Goal: Task Accomplishment & Management: Manage account settings

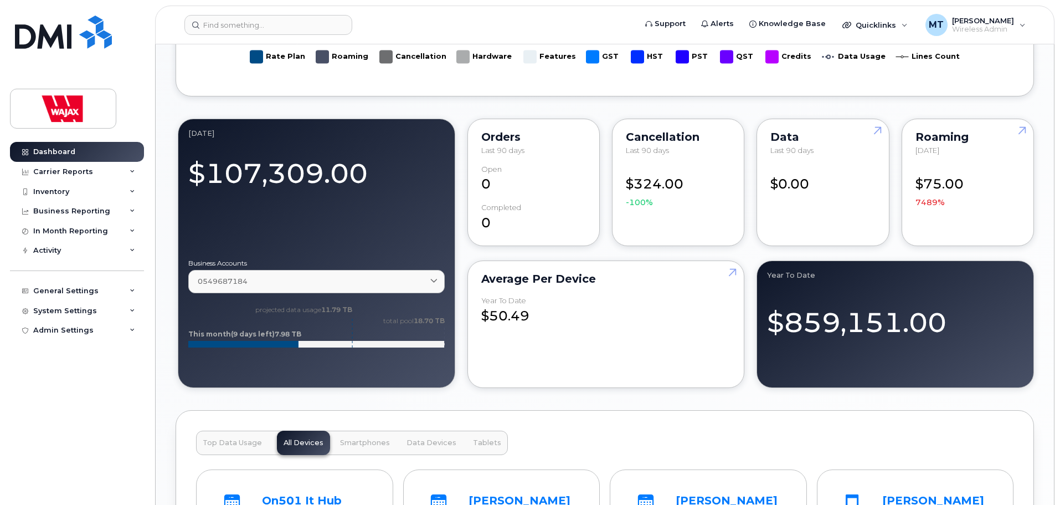
scroll to position [775, 0]
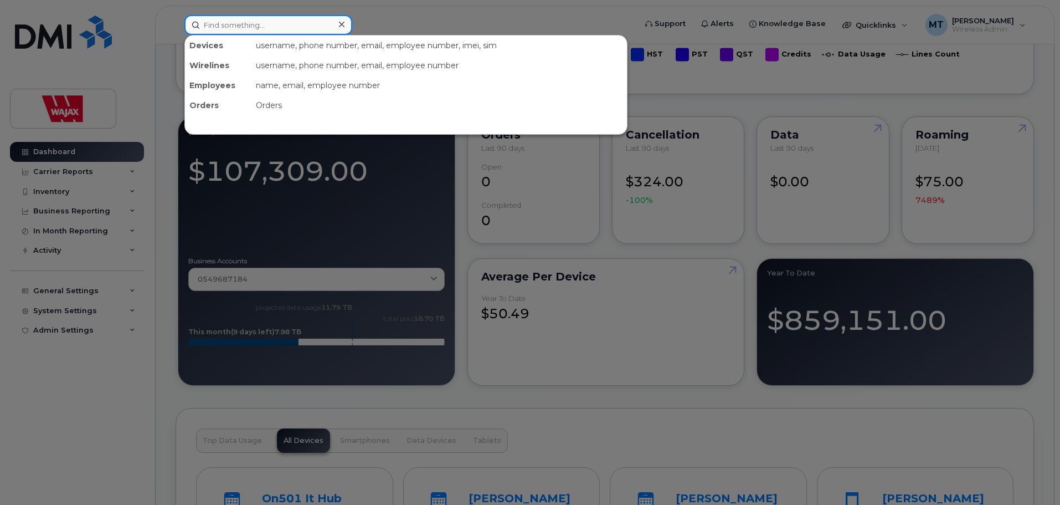
click at [309, 20] on input at bounding box center [268, 25] width 168 height 20
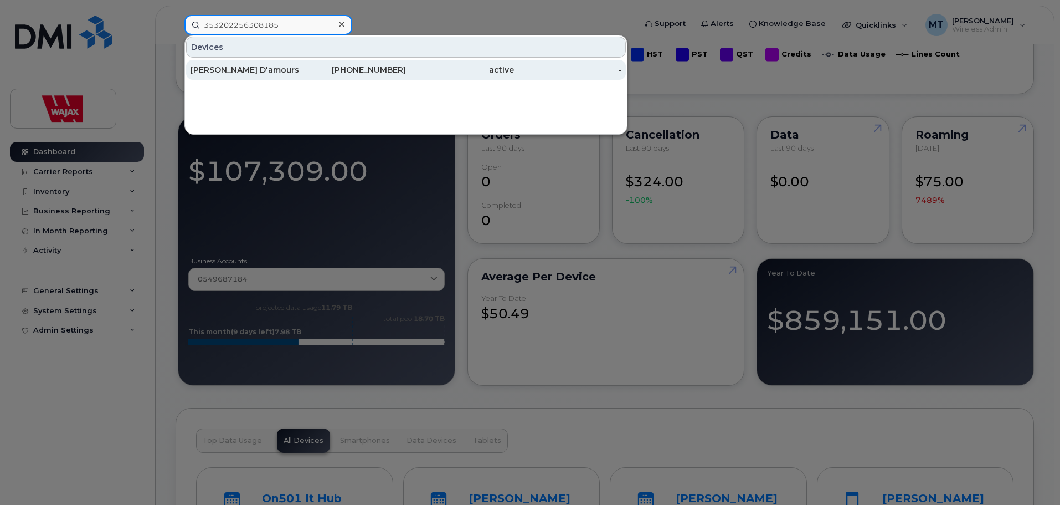
type input "353202256308185"
click at [291, 71] on div "Elaine D'amours" at bounding box center [245, 69] width 108 height 11
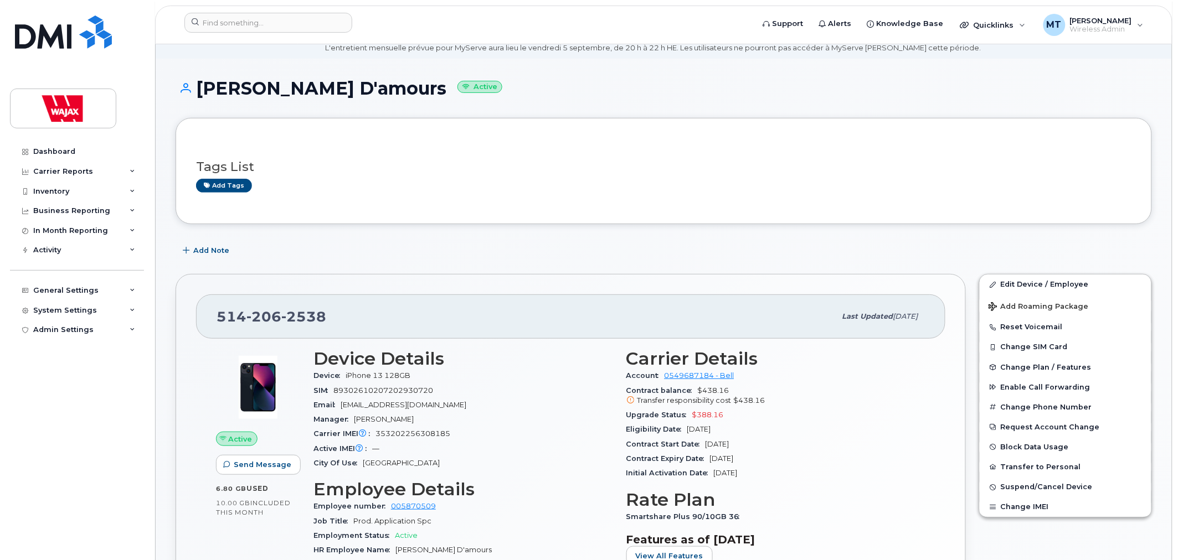
scroll to position [61, 0]
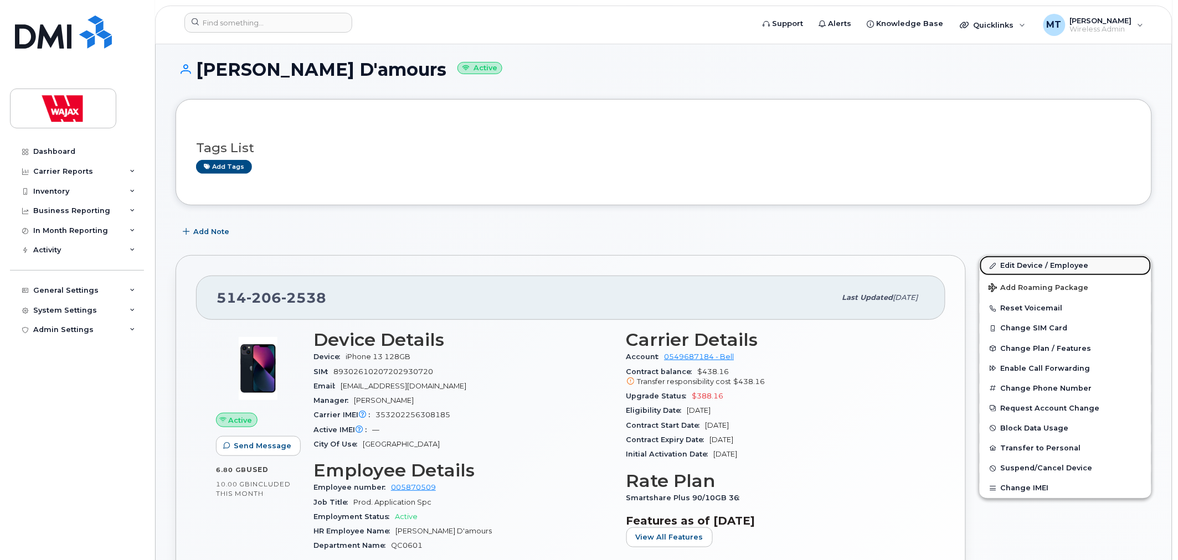
click at [1030, 264] on link "Edit Device / Employee" at bounding box center [1066, 266] width 172 height 20
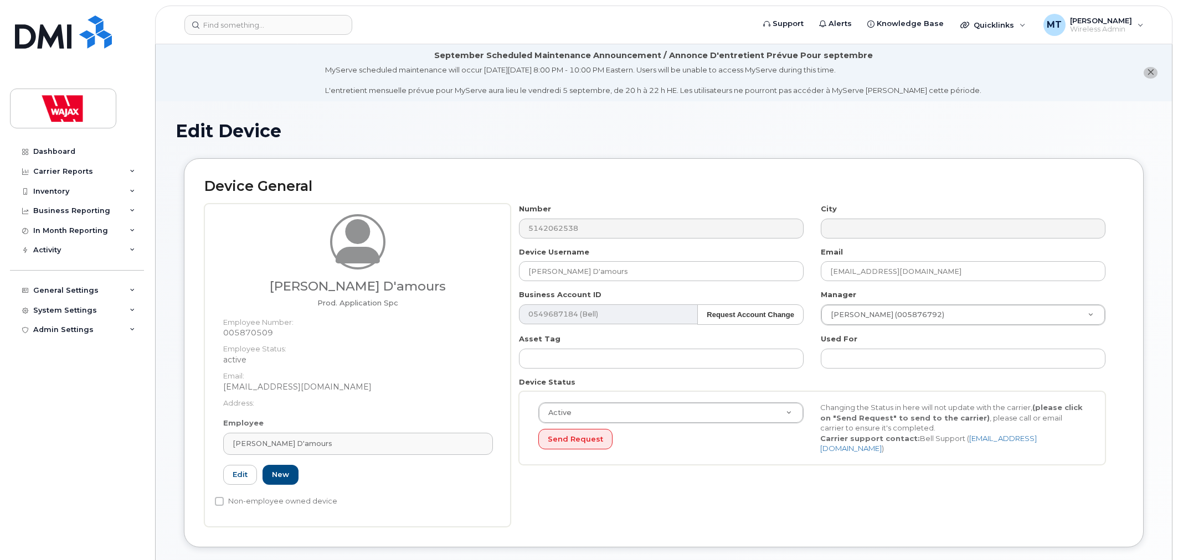
select select "23291732"
click at [522, 275] on input "[PERSON_NAME] D'amours" at bounding box center [661, 271] width 285 height 20
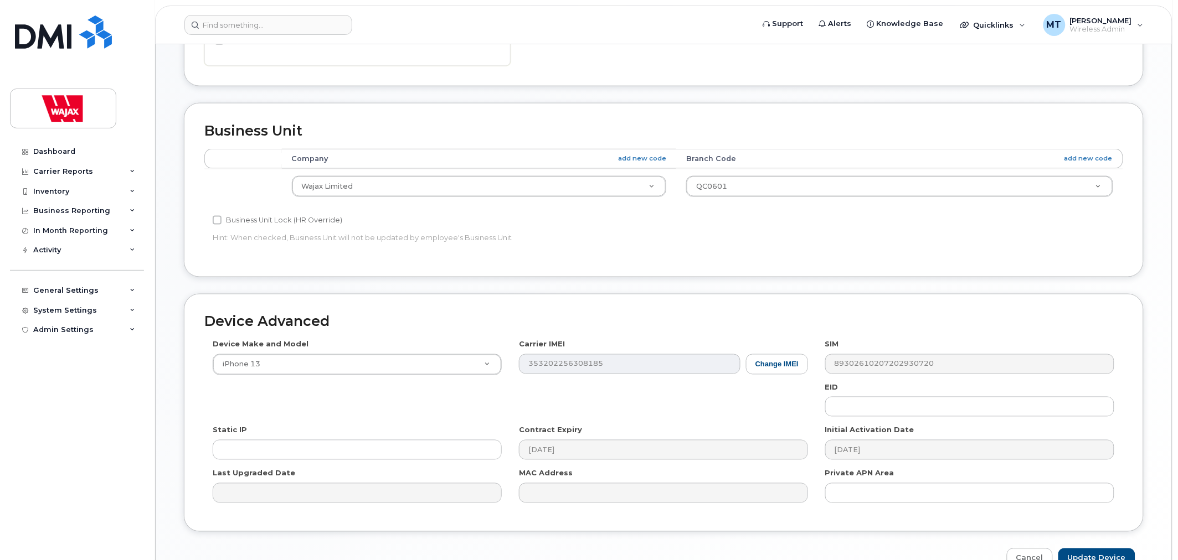
scroll to position [526, 0]
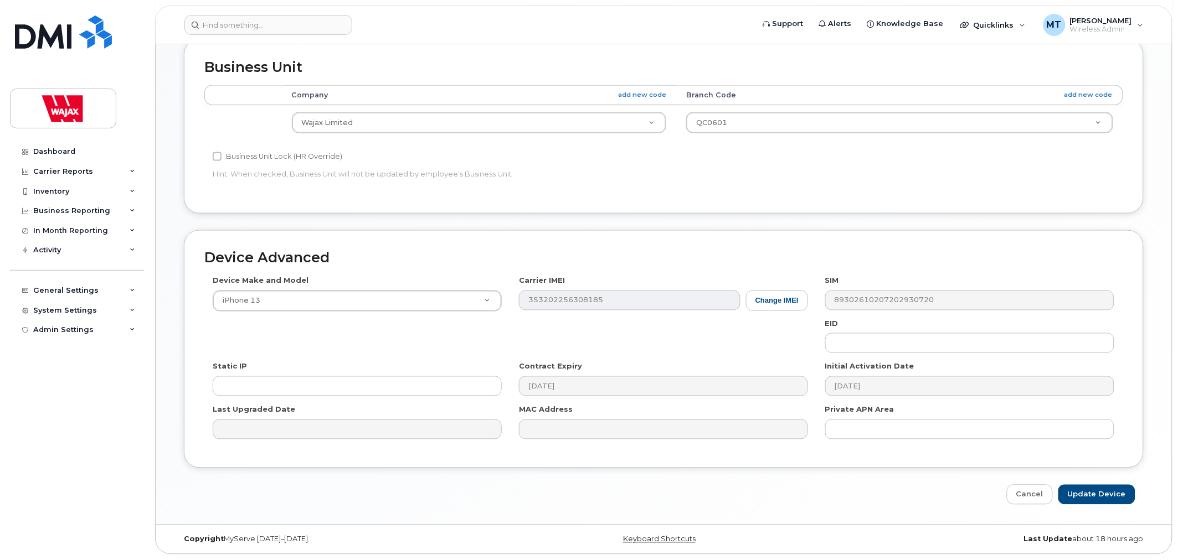
type input "S-[PERSON_NAME] D'amours"
click at [1083, 482] on div "Device Advanced Device Make and Model iPhone 13 Android TCL 502 Watch Apple Wat…" at bounding box center [664, 367] width 976 height 275
click at [1083, 491] on input "Update Device" at bounding box center [1096, 495] width 77 height 20
type input "Saving..."
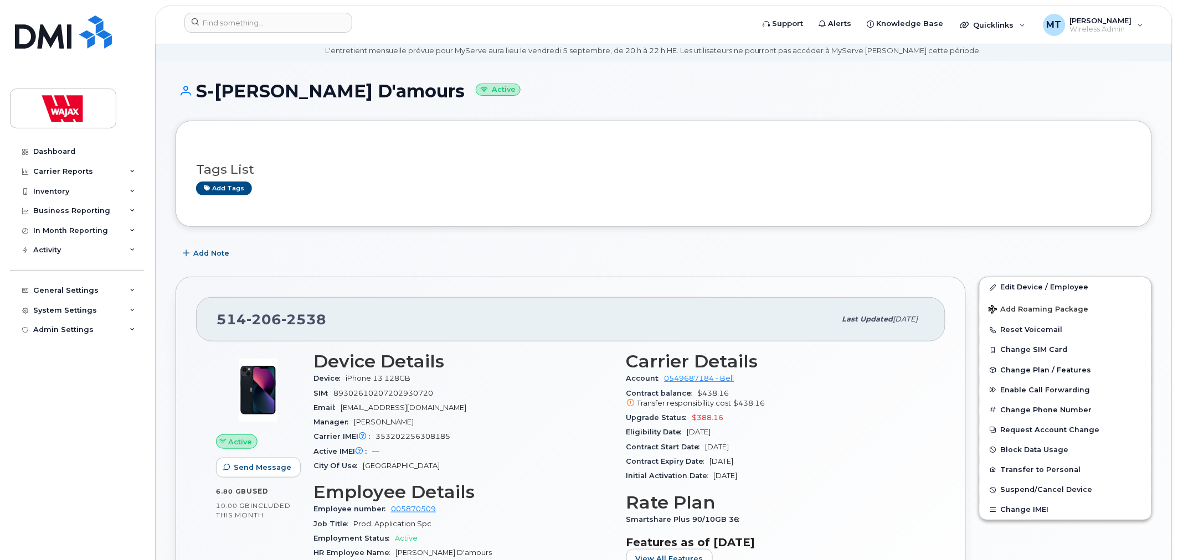
scroll to position [61, 0]
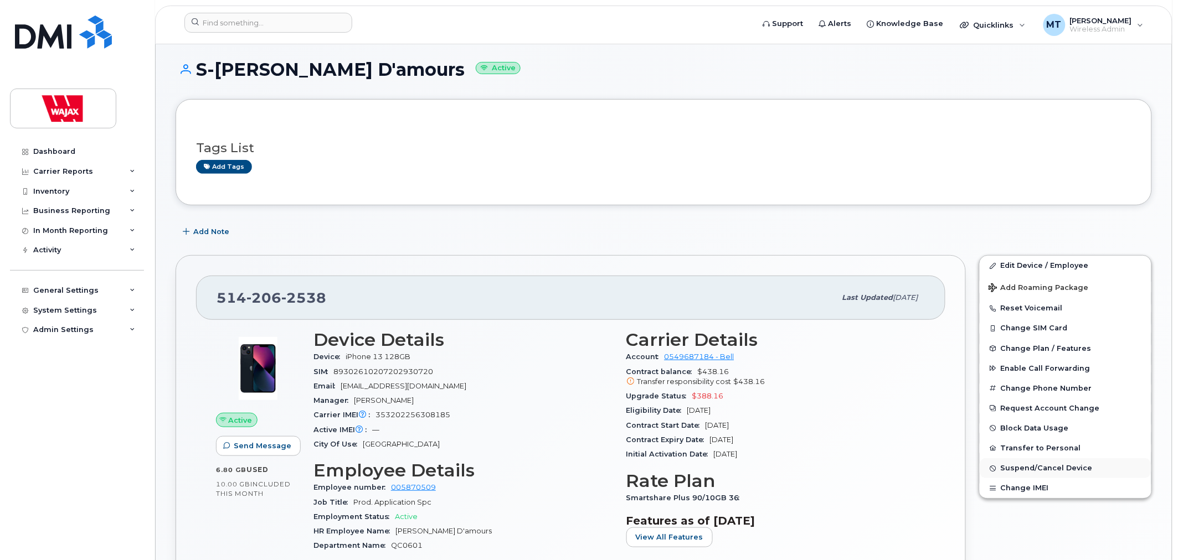
click at [1013, 469] on span "Suspend/Cancel Device" at bounding box center [1047, 469] width 92 height 8
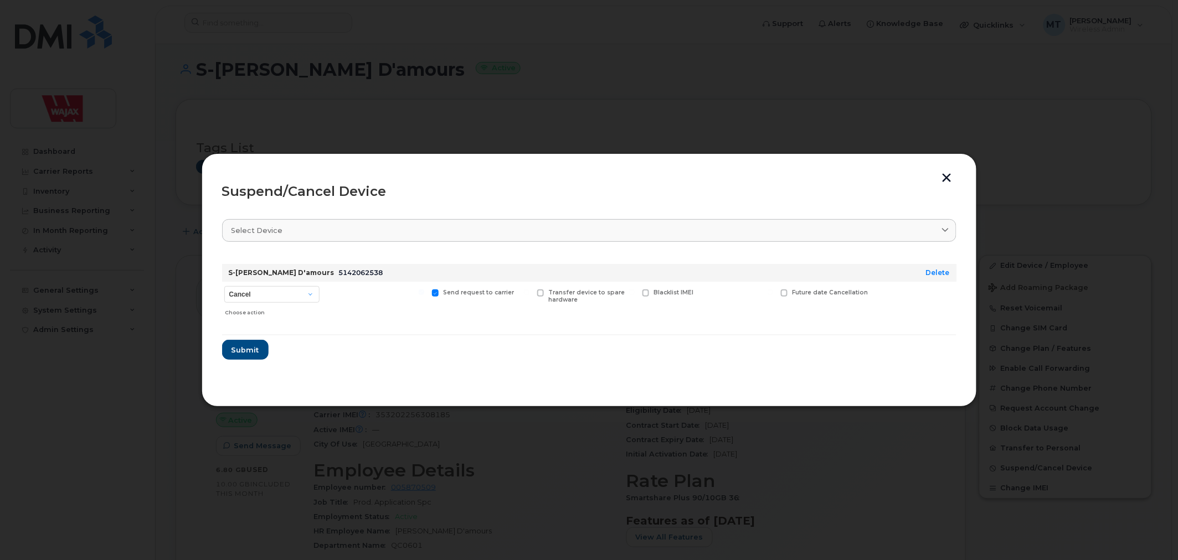
click at [291, 284] on div "Cancel Suspend - Extend Suspension Suspend - Reduced Rate Suspend - Full Rate S…" at bounding box center [272, 301] width 100 height 39
click at [291, 286] on select "Cancel Suspend - Extend Suspension Suspend - Reduced Rate Suspend - Full Rate S…" at bounding box center [271, 294] width 95 height 17
select select "[object Object]"
click at [224, 286] on select "Cancel Suspend - Extend Suspension Suspend - Reduced Rate Suspend - Full Rate S…" at bounding box center [271, 294] width 95 height 17
click at [243, 354] on span "Submit" at bounding box center [245, 350] width 28 height 11
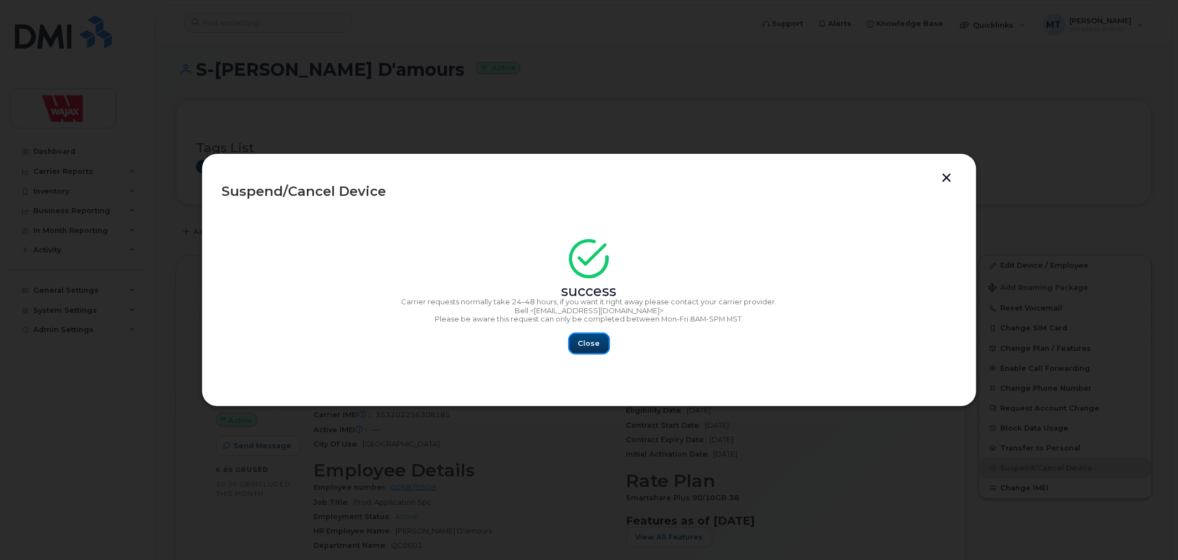
click at [583, 349] on span "Close" at bounding box center [589, 343] width 22 height 11
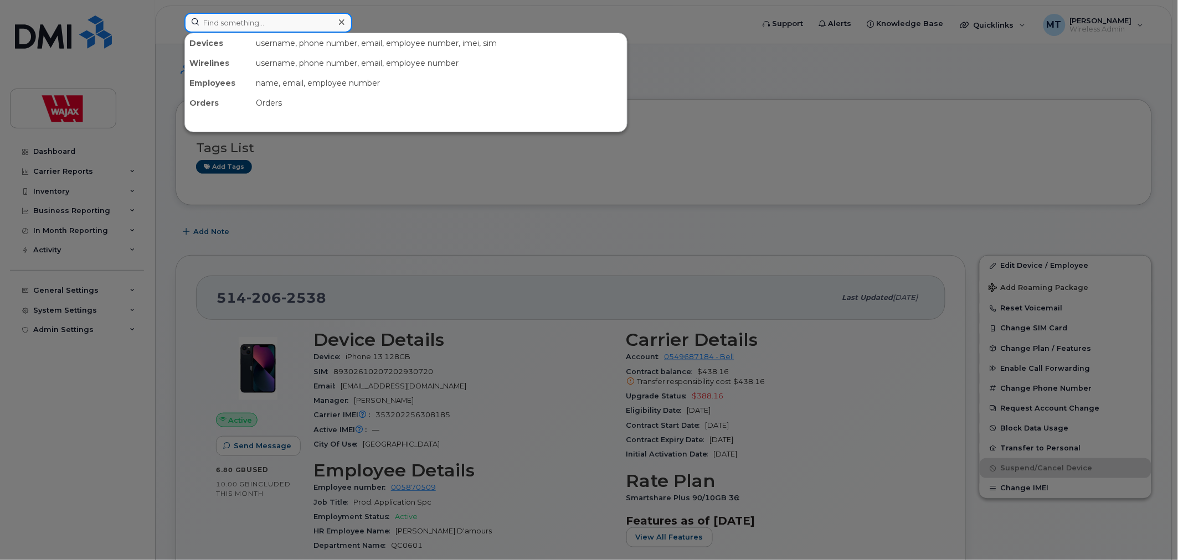
click at [310, 17] on input at bounding box center [268, 23] width 168 height 20
click at [362, 209] on div at bounding box center [589, 280] width 1178 height 560
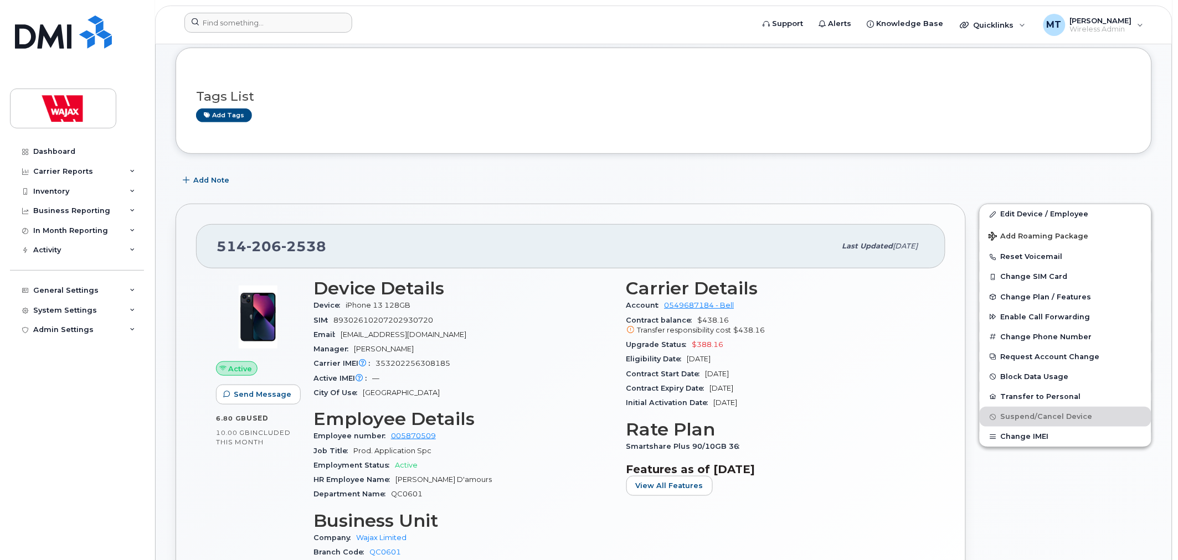
scroll to position [246, 0]
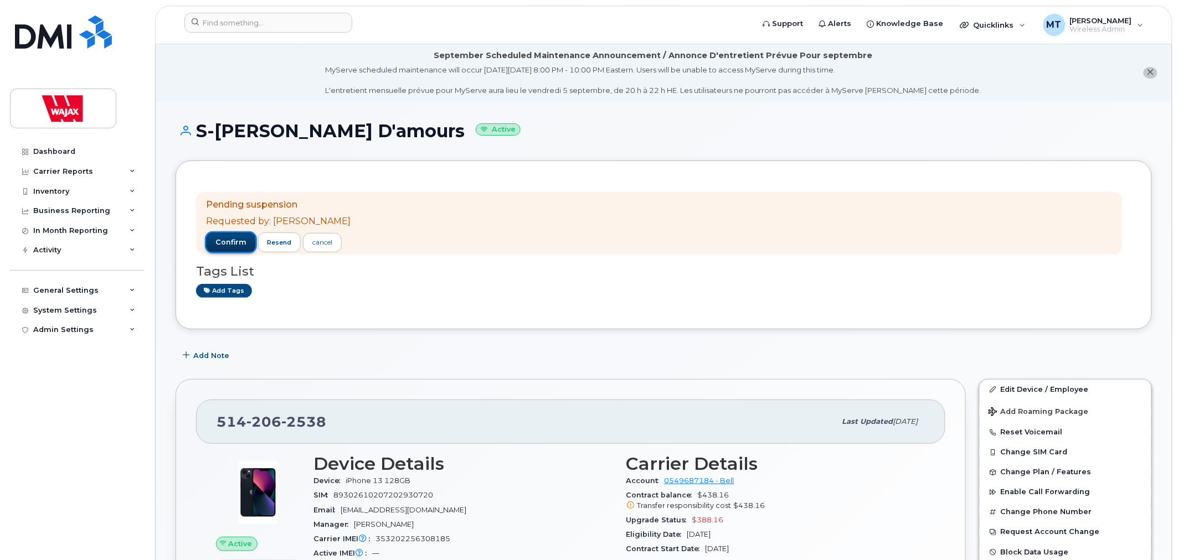
click at [229, 242] on span "confirm" at bounding box center [230, 243] width 31 height 10
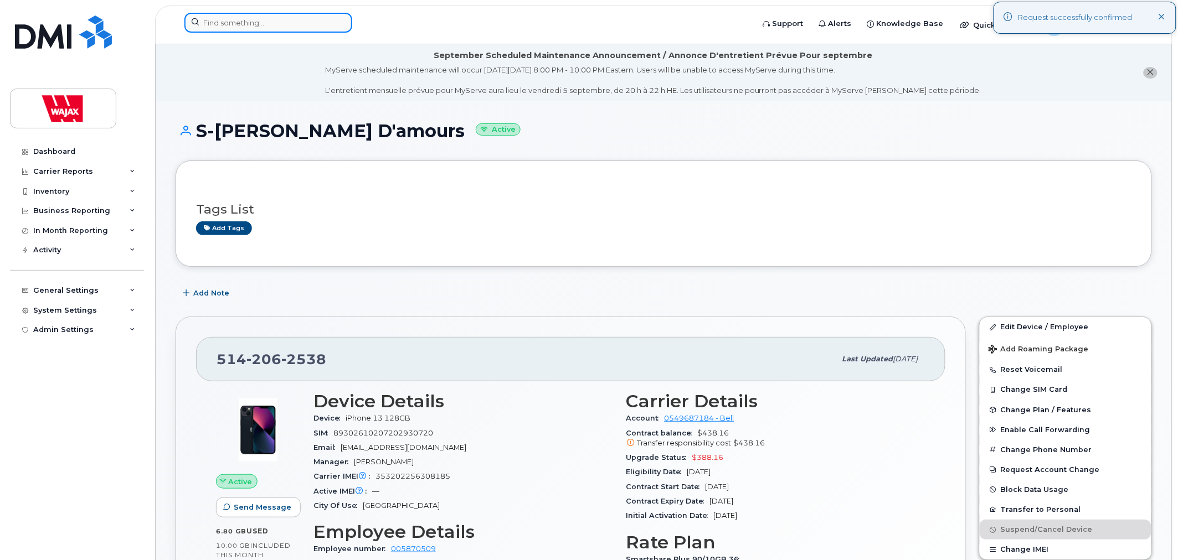
click at [251, 18] on input at bounding box center [268, 23] width 168 height 20
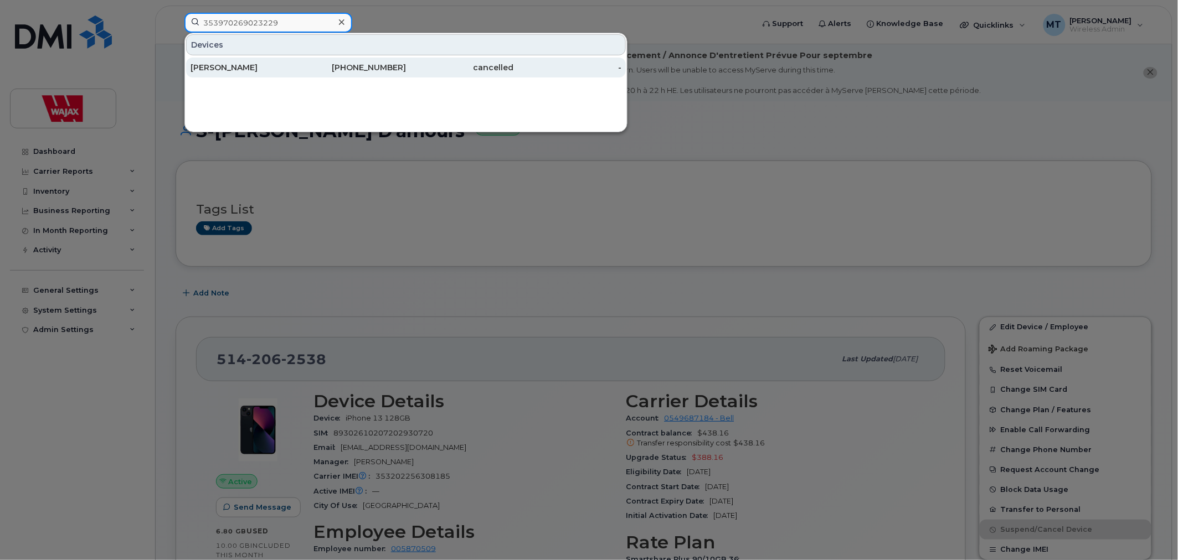
type input "353970269023229"
click at [241, 70] on div "[PERSON_NAME]" at bounding box center [245, 67] width 108 height 11
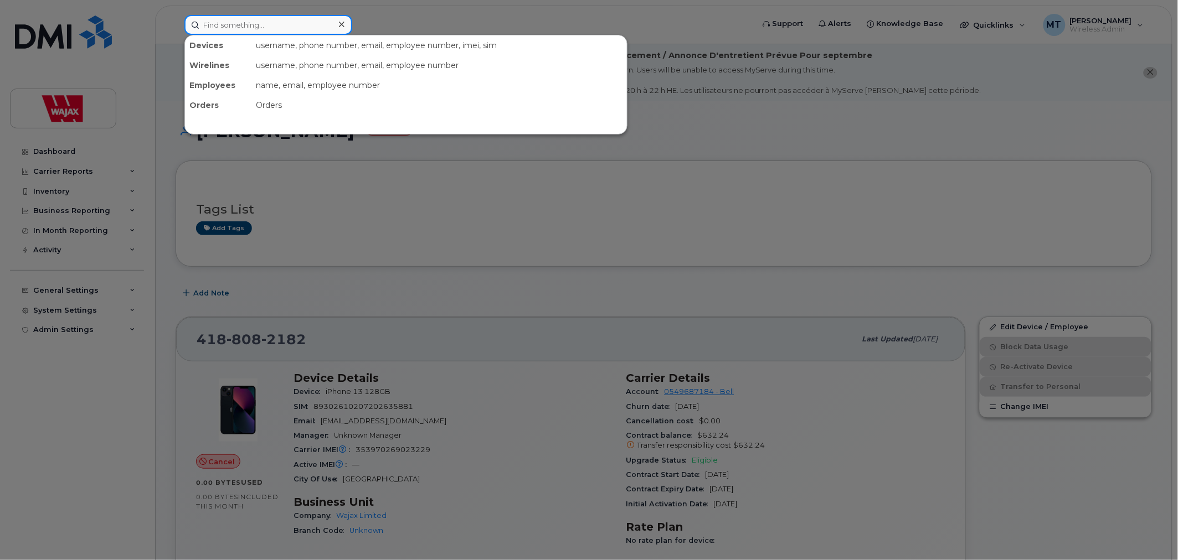
click at [269, 24] on input at bounding box center [268, 25] width 168 height 20
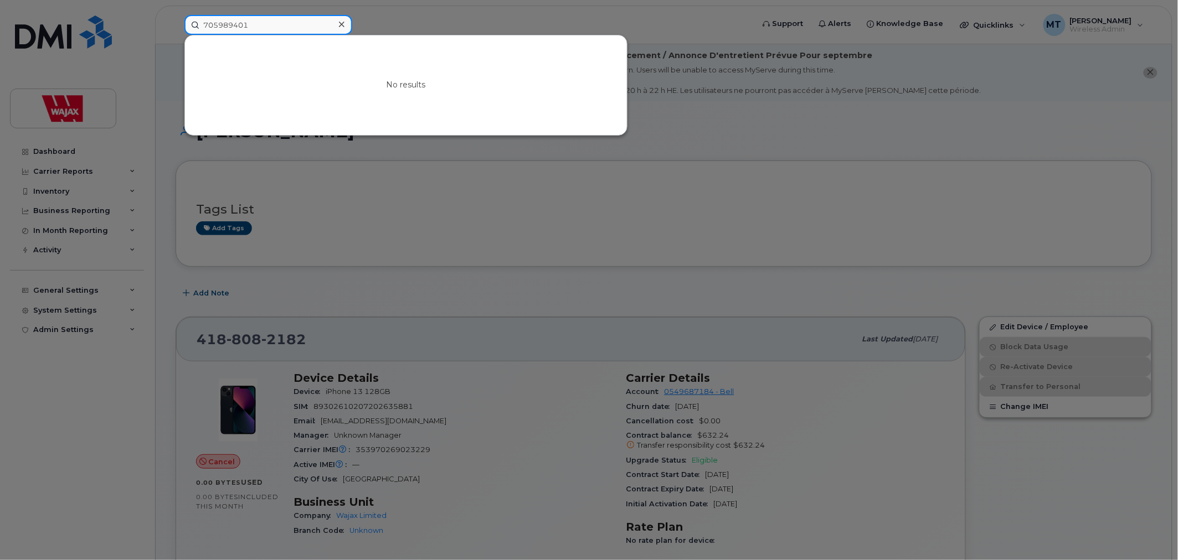
click at [269, 24] on input "705989401" at bounding box center [268, 25] width 168 height 20
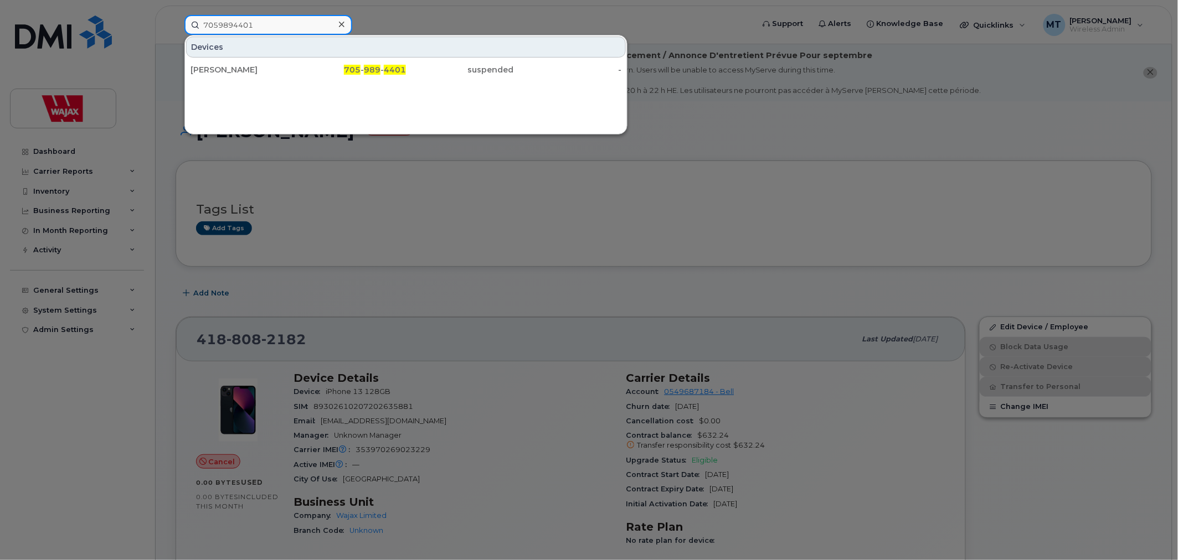
type input "7059894401"
click at [347, 28] on div at bounding box center [341, 25] width 16 height 16
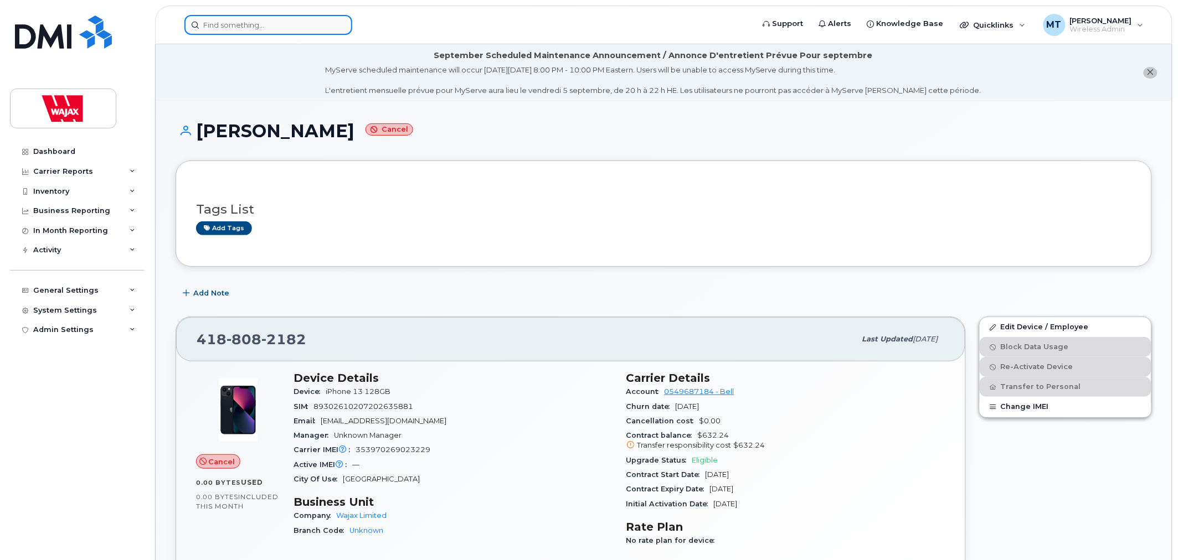
click at [343, 24] on div at bounding box center [268, 25] width 168 height 20
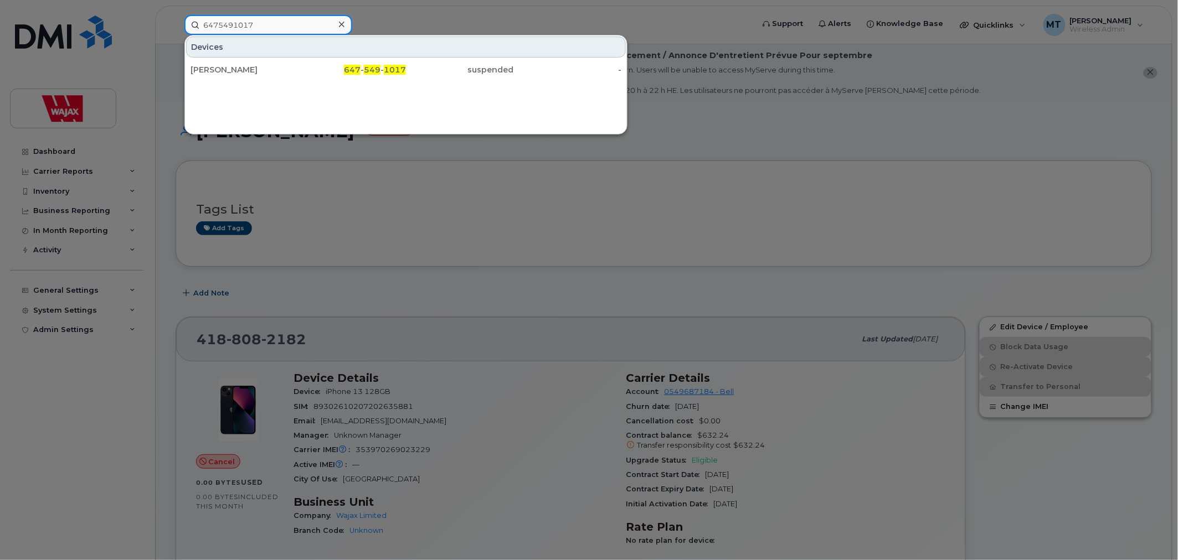
type input "6475491017"
click at [341, 24] on icon at bounding box center [342, 25] width 6 height 6
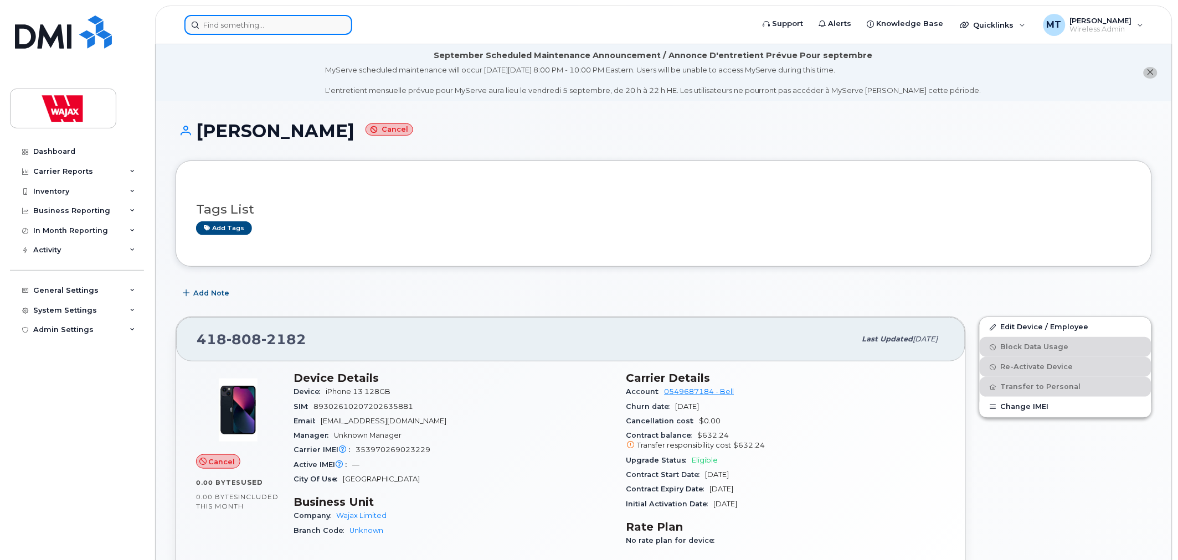
click at [308, 22] on input at bounding box center [268, 25] width 168 height 20
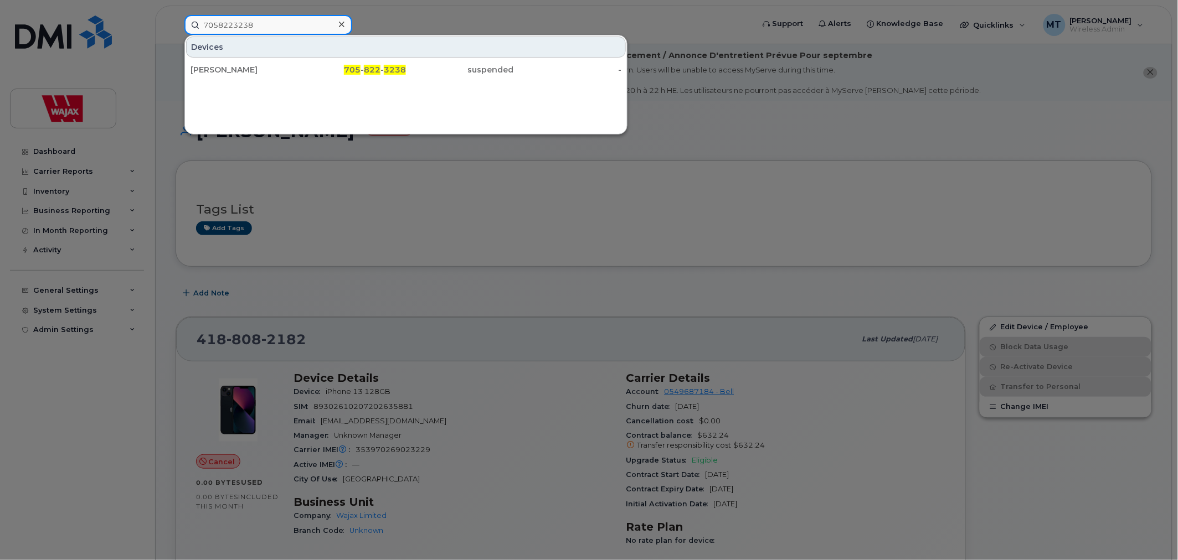
type input "7058223238"
click at [336, 18] on div at bounding box center [341, 25] width 16 height 16
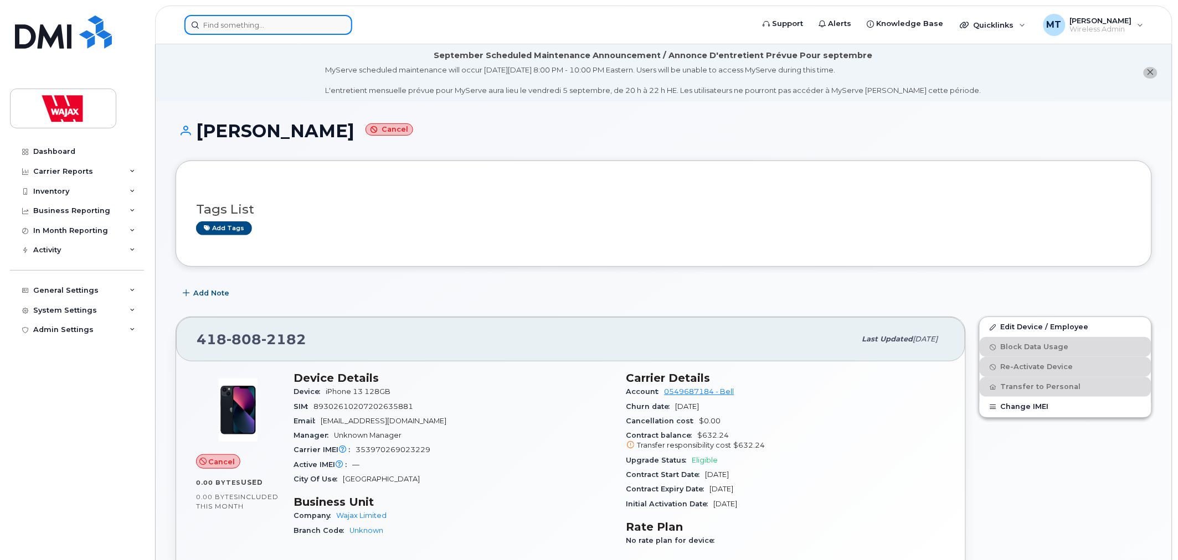
click at [333, 25] on div at bounding box center [268, 25] width 168 height 20
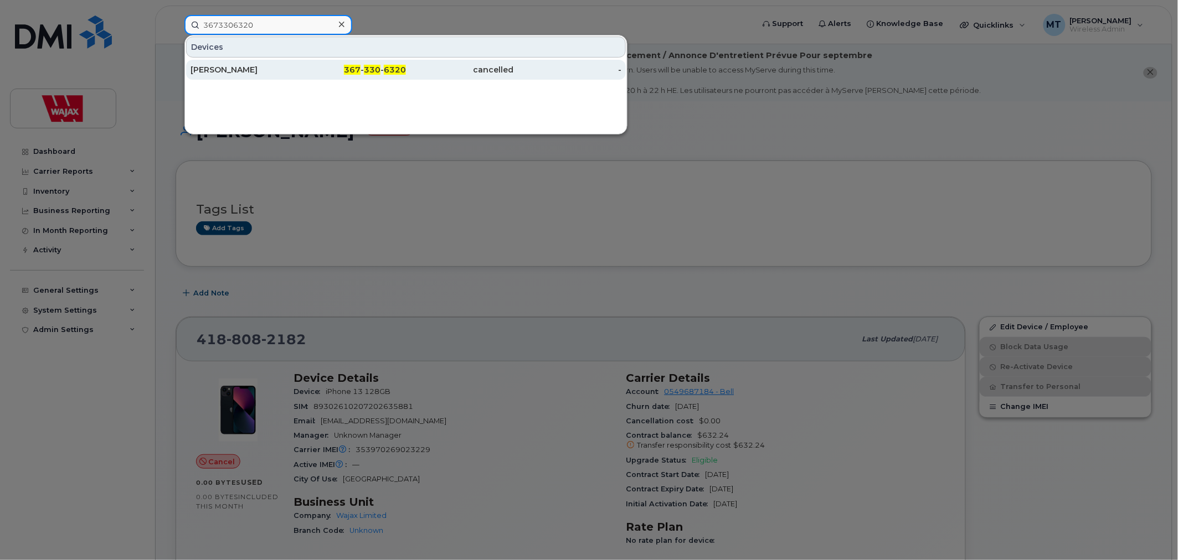
type input "3673306320"
click at [330, 69] on div "367 - 330 - 6320" at bounding box center [353, 69] width 108 height 11
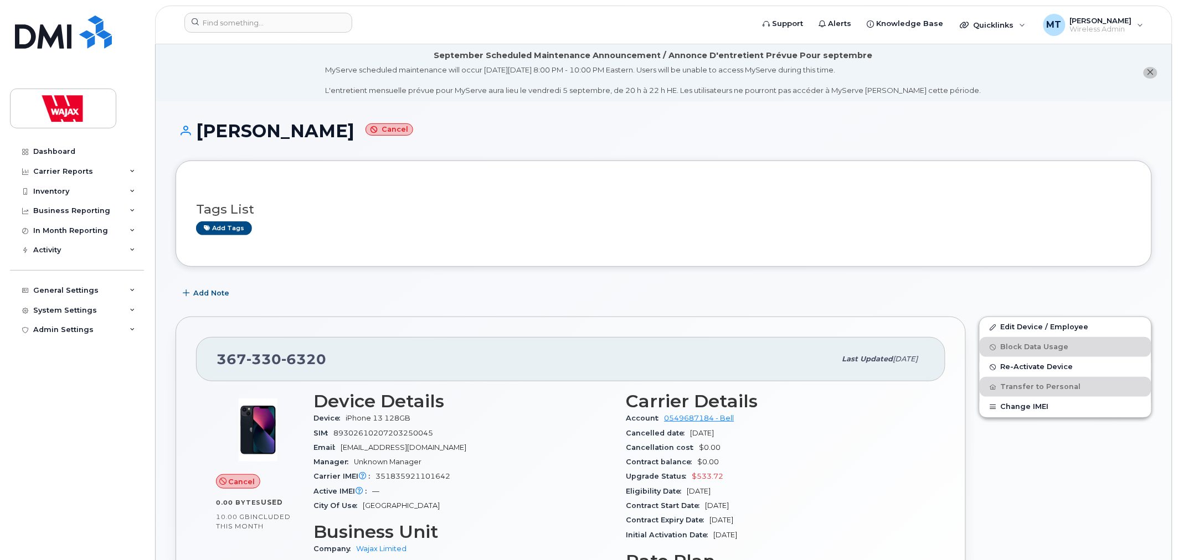
scroll to position [61, 0]
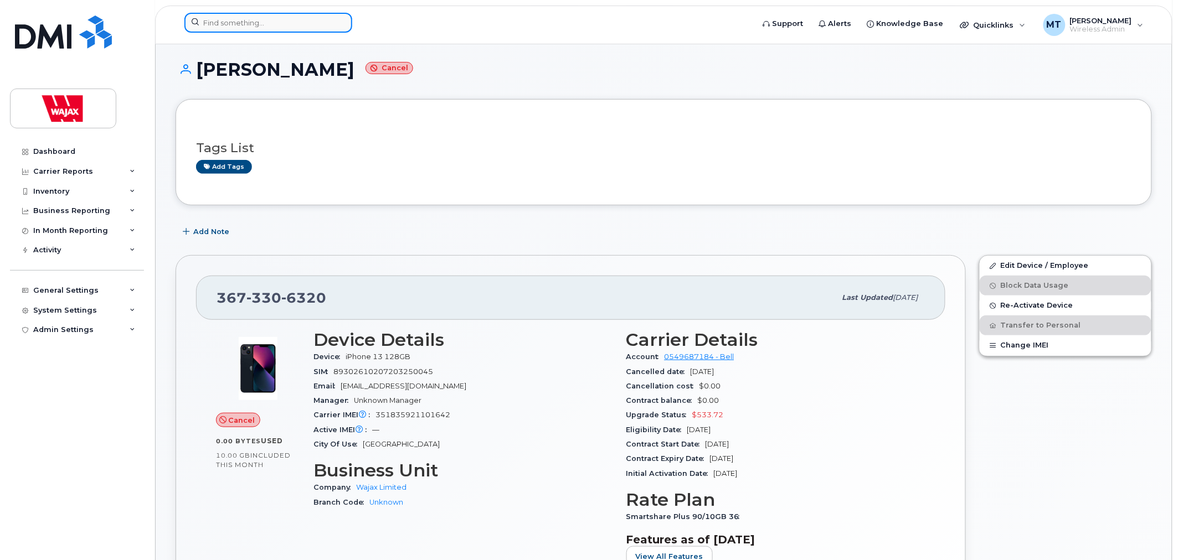
click at [253, 32] on input at bounding box center [268, 23] width 168 height 20
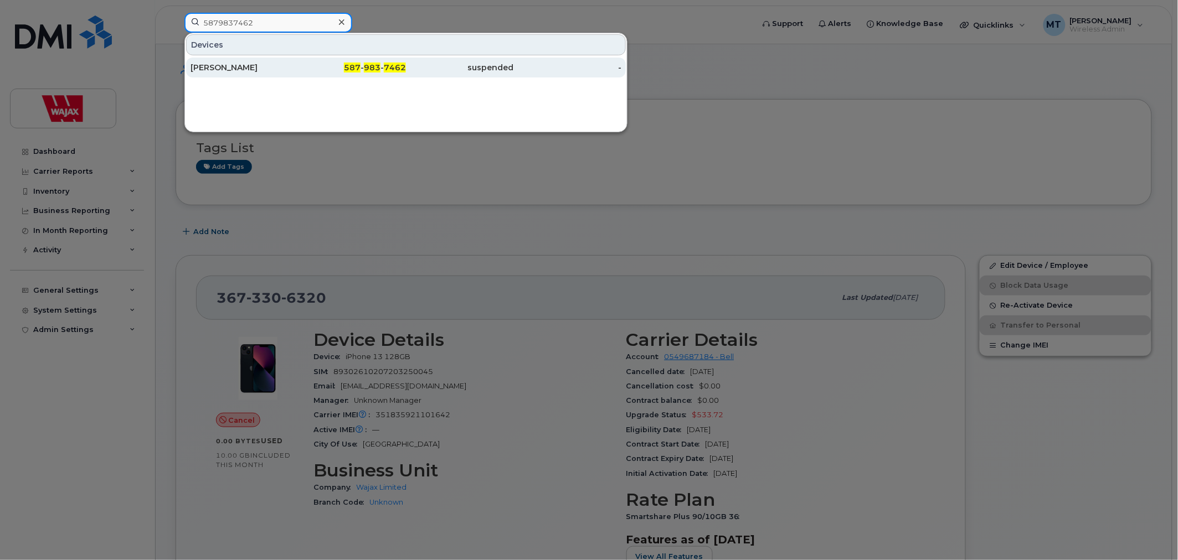
type input "5879837462"
click at [251, 62] on div "Cole Pederson" at bounding box center [245, 68] width 108 height 20
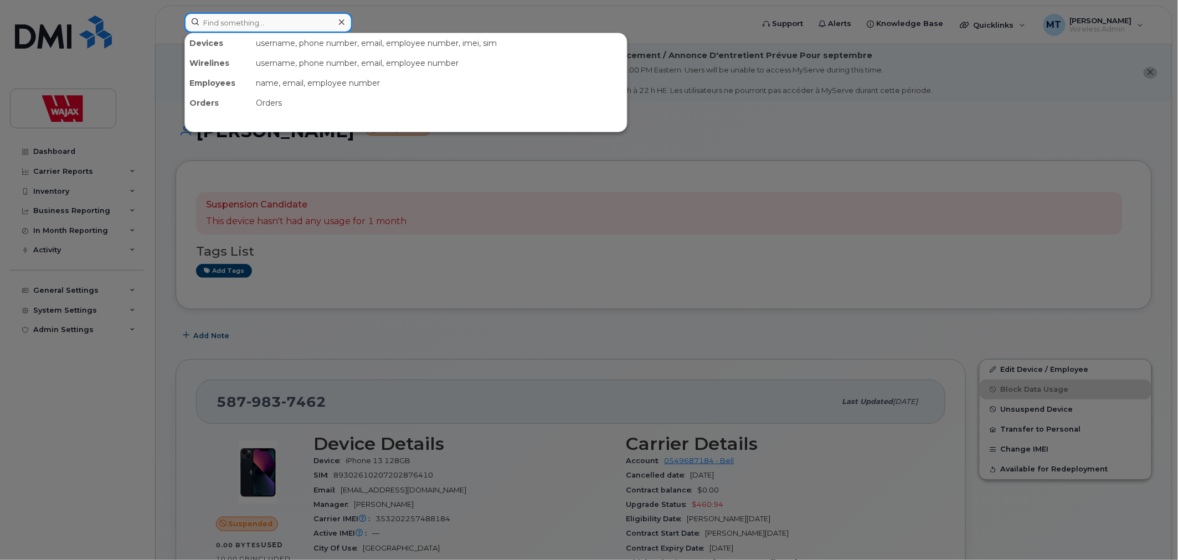
click at [303, 17] on input at bounding box center [268, 23] width 168 height 20
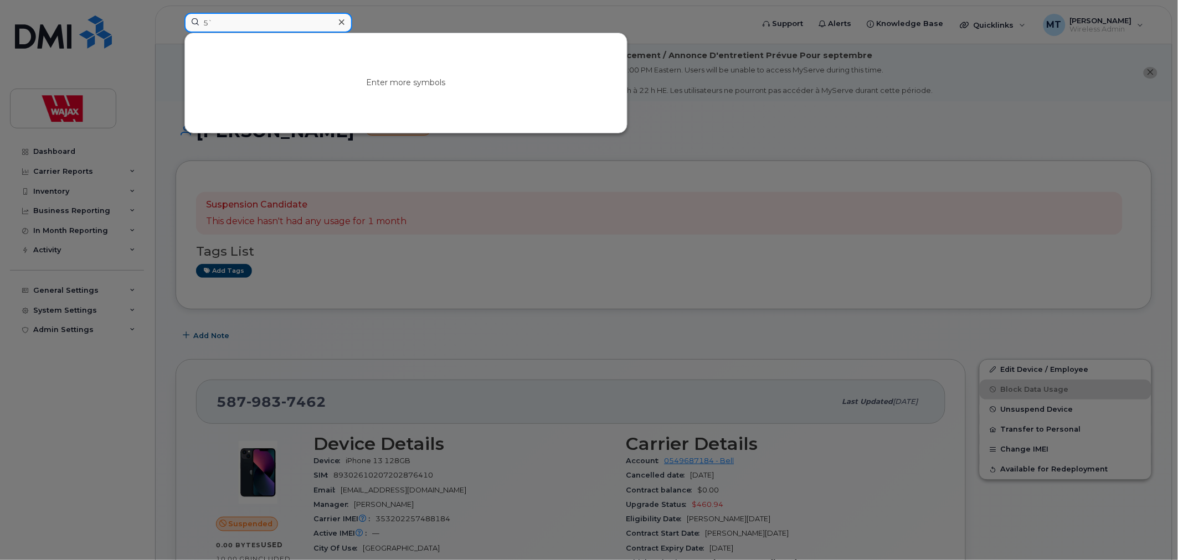
type input "5"
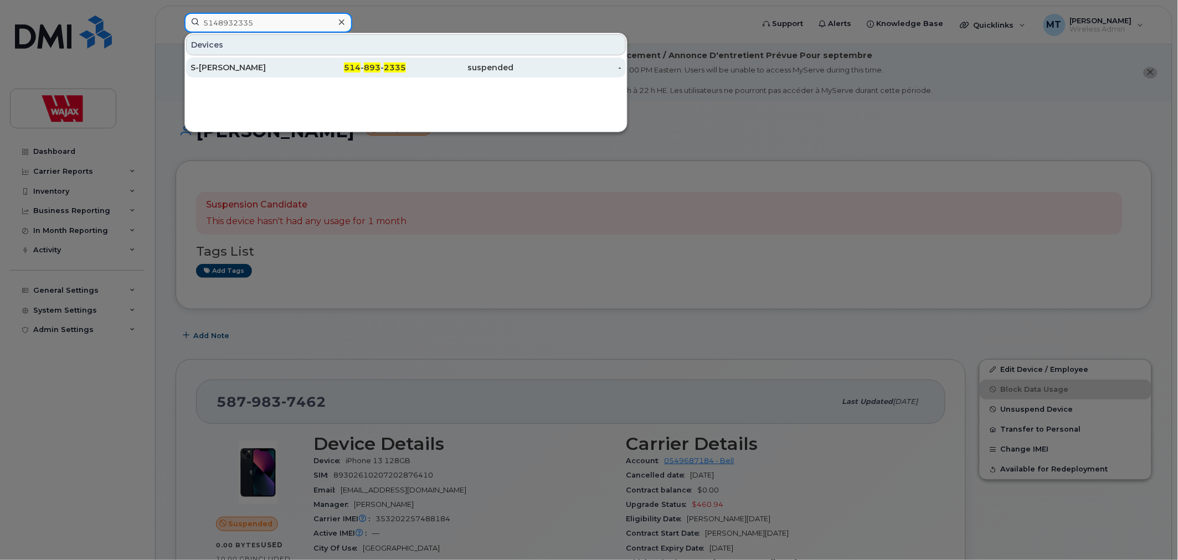
type input "5148932335"
click at [316, 72] on div "514 - 893 - 2335" at bounding box center [353, 67] width 108 height 11
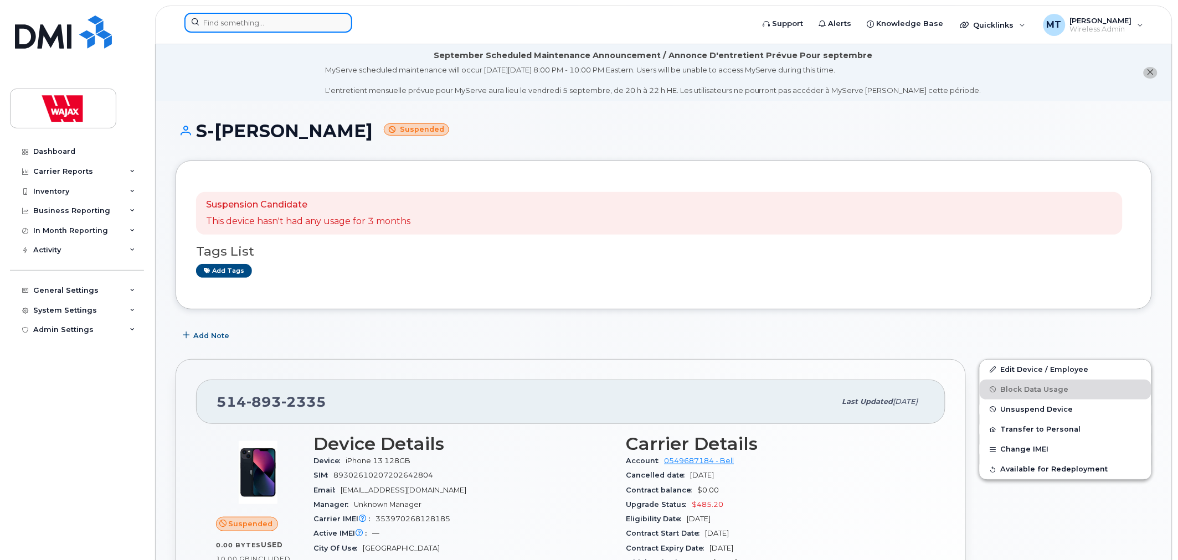
click at [255, 17] on input at bounding box center [268, 23] width 168 height 20
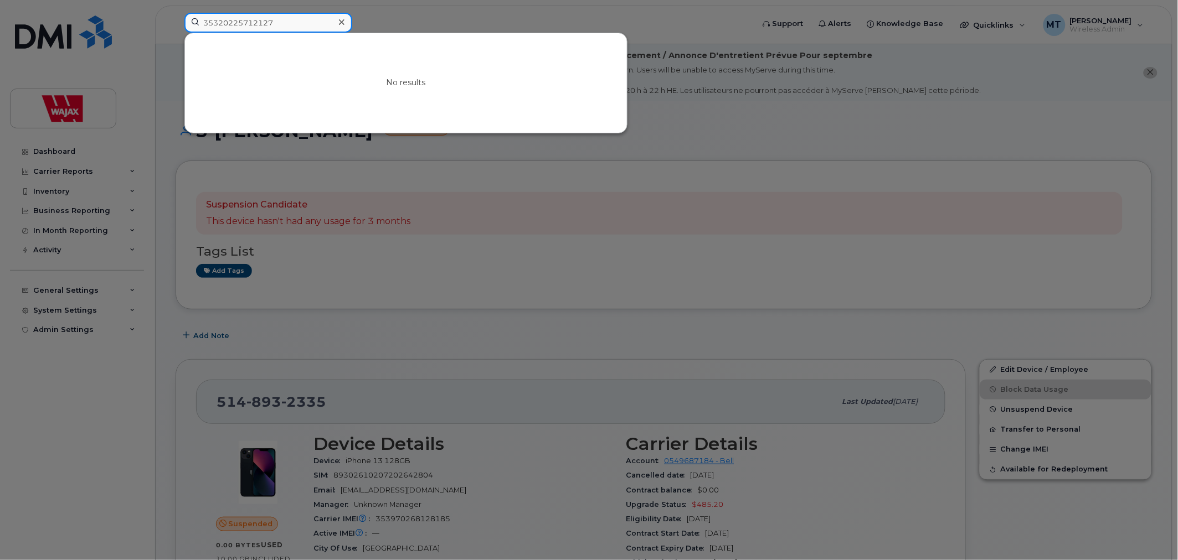
drag, startPoint x: 295, startPoint y: 20, endPoint x: 196, endPoint y: 34, distance: 99.5
click at [196, 33] on div "35320225712127 No results" at bounding box center [465, 23] width 562 height 20
type input "35320225712127"
click at [341, 19] on icon at bounding box center [342, 22] width 6 height 9
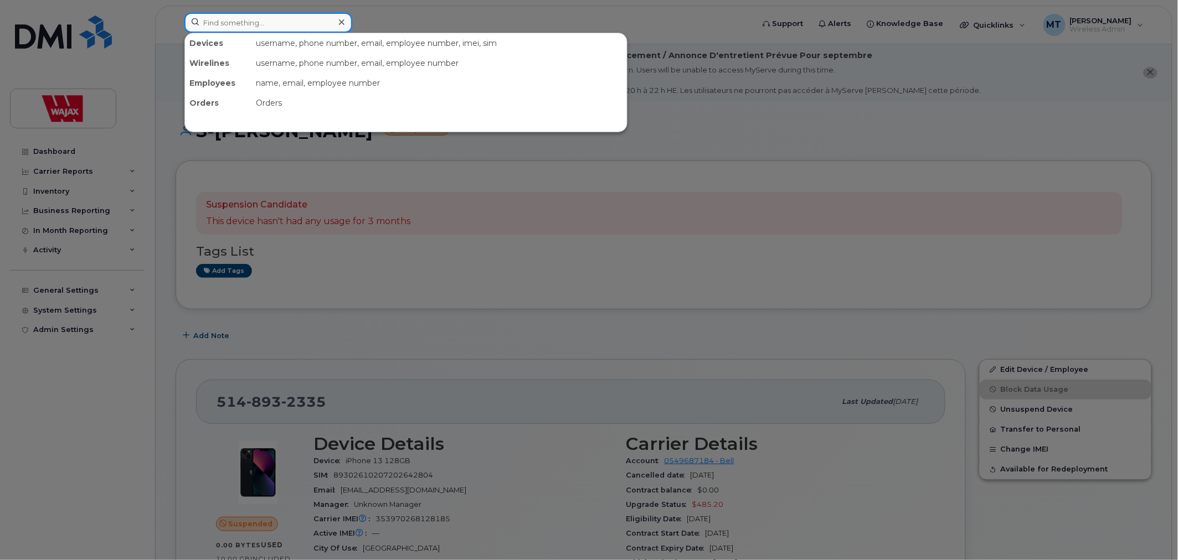
click at [317, 21] on input at bounding box center [268, 23] width 168 height 20
paste input "7096820526"
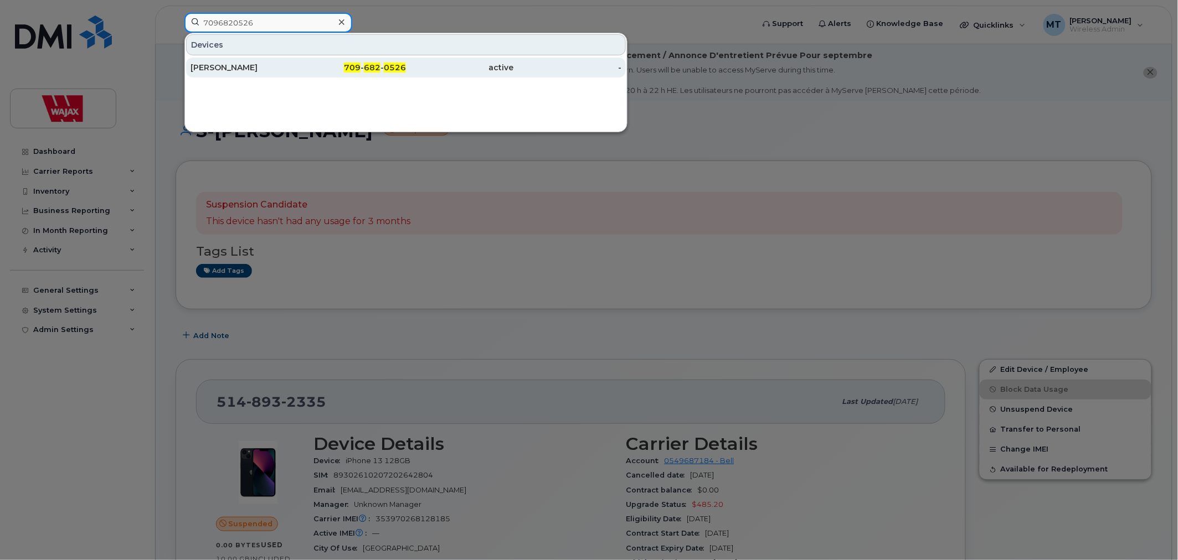
type input "7096820526"
click at [261, 67] on div "[PERSON_NAME]" at bounding box center [245, 67] width 108 height 11
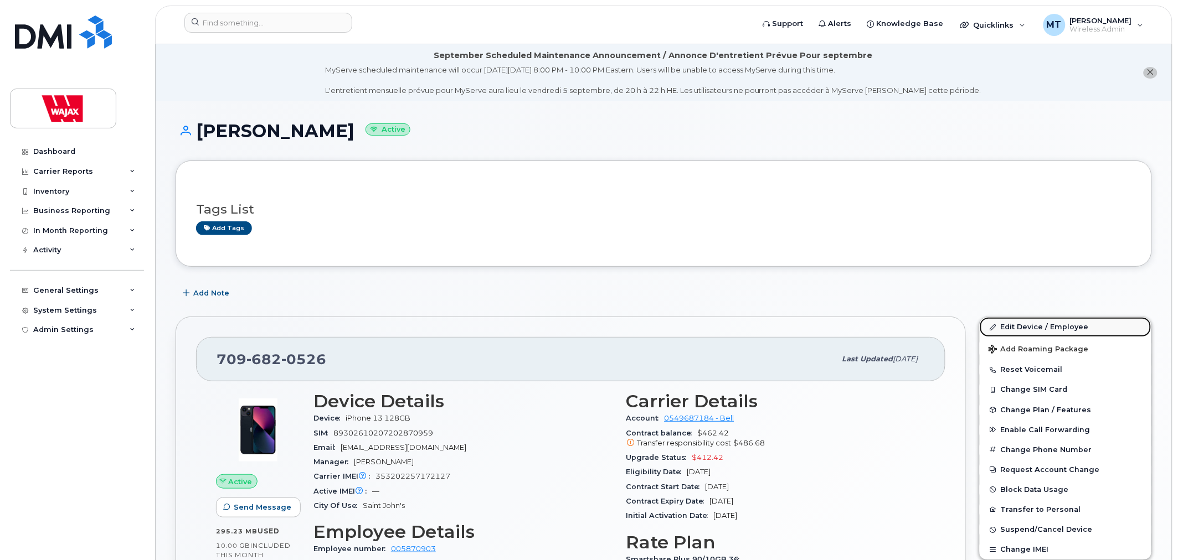
click at [1004, 330] on link "Edit Device / Employee" at bounding box center [1066, 327] width 172 height 20
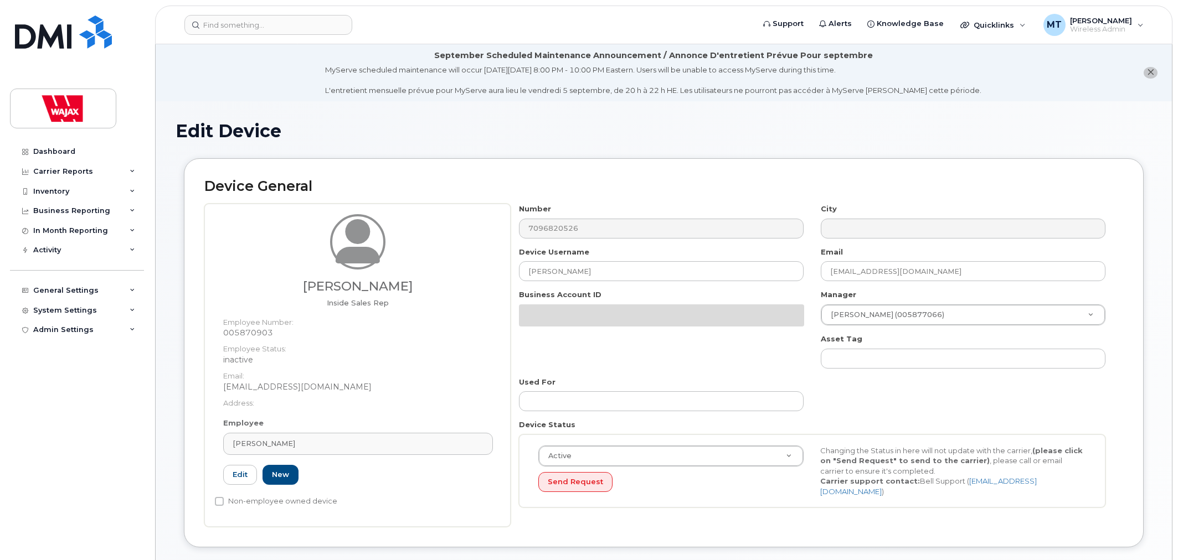
select select "23291732"
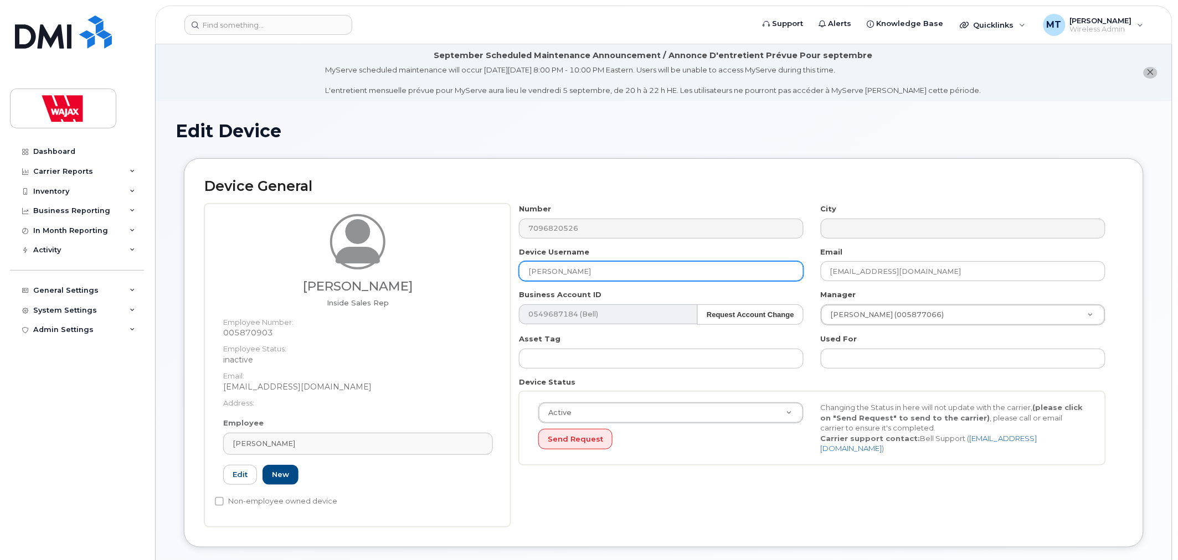
click at [523, 277] on input "[PERSON_NAME]" at bounding box center [661, 271] width 285 height 20
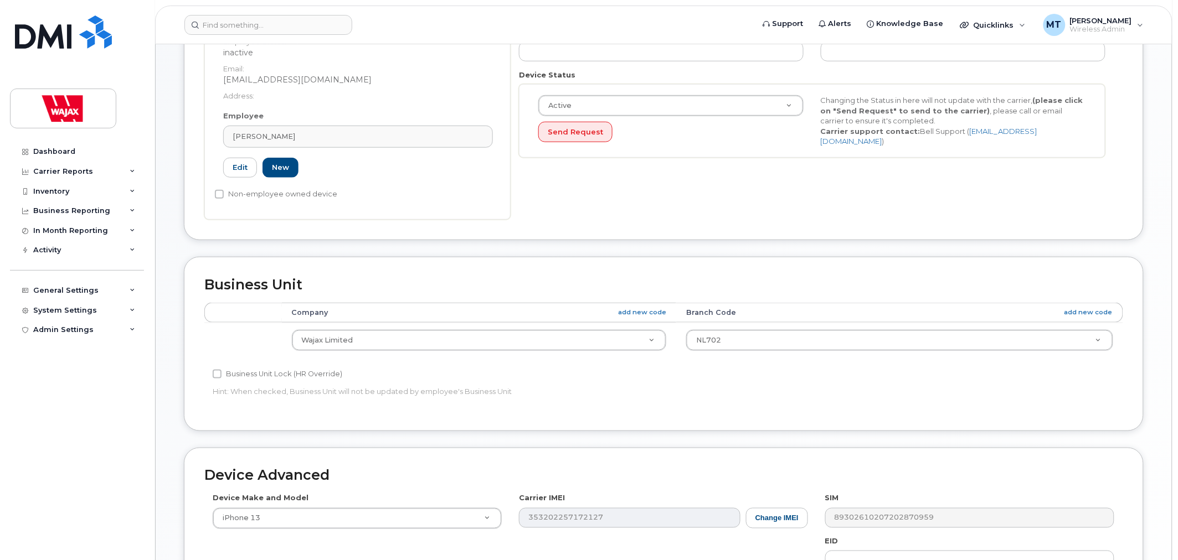
scroll to position [526, 0]
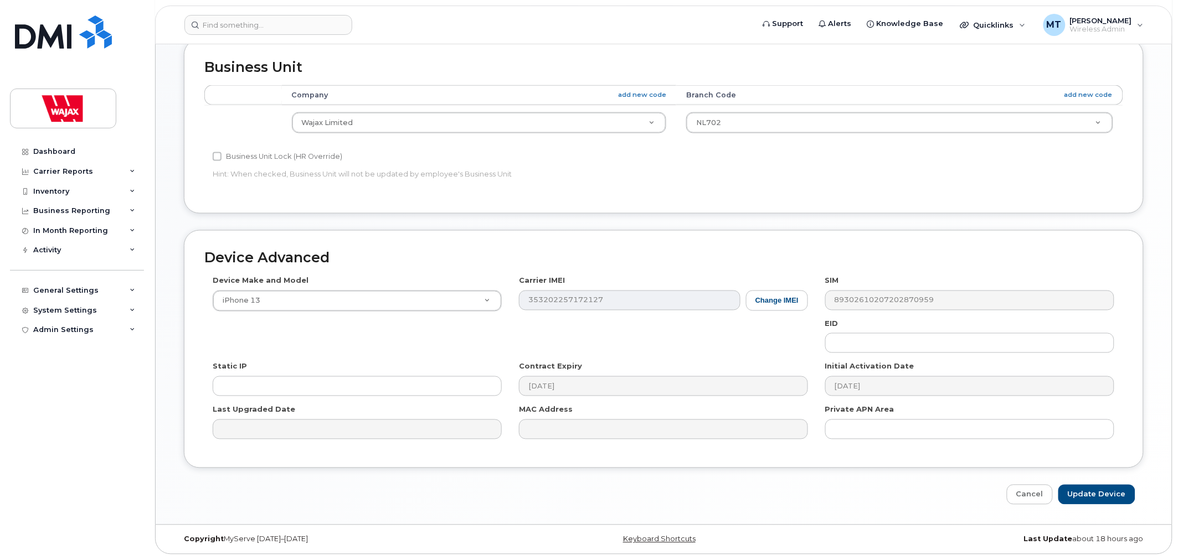
type input "S-Tony Parrell"
click at [1074, 480] on div "Device Advanced Device Make and Model iPhone 13 Android TCL 502 Watch Apple Wat…" at bounding box center [664, 367] width 976 height 275
click at [1081, 491] on input "Update Device" at bounding box center [1096, 495] width 77 height 20
type input "Saving..."
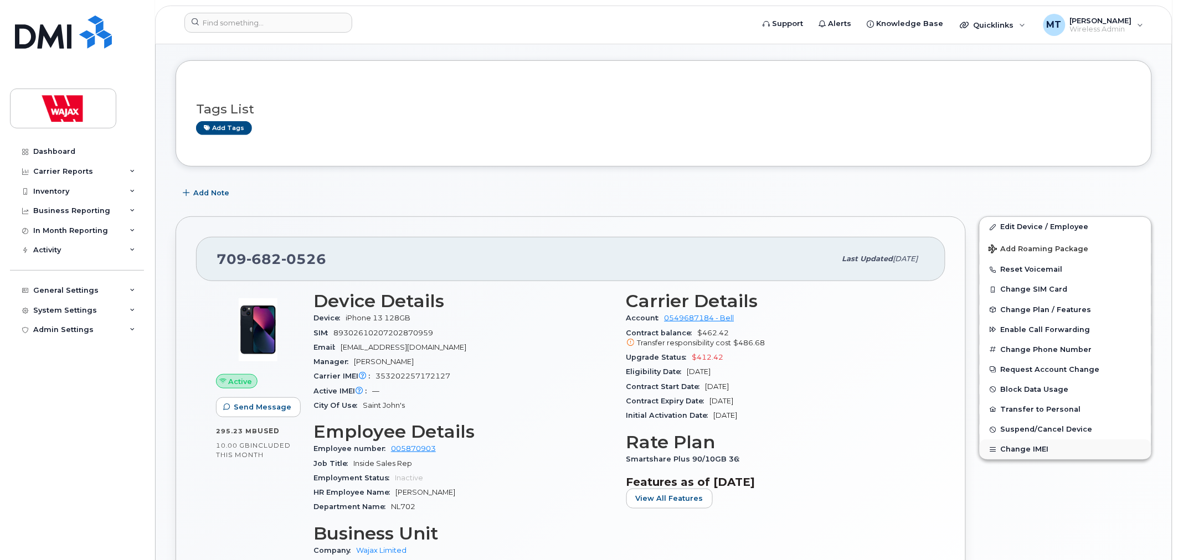
scroll to position [123, 0]
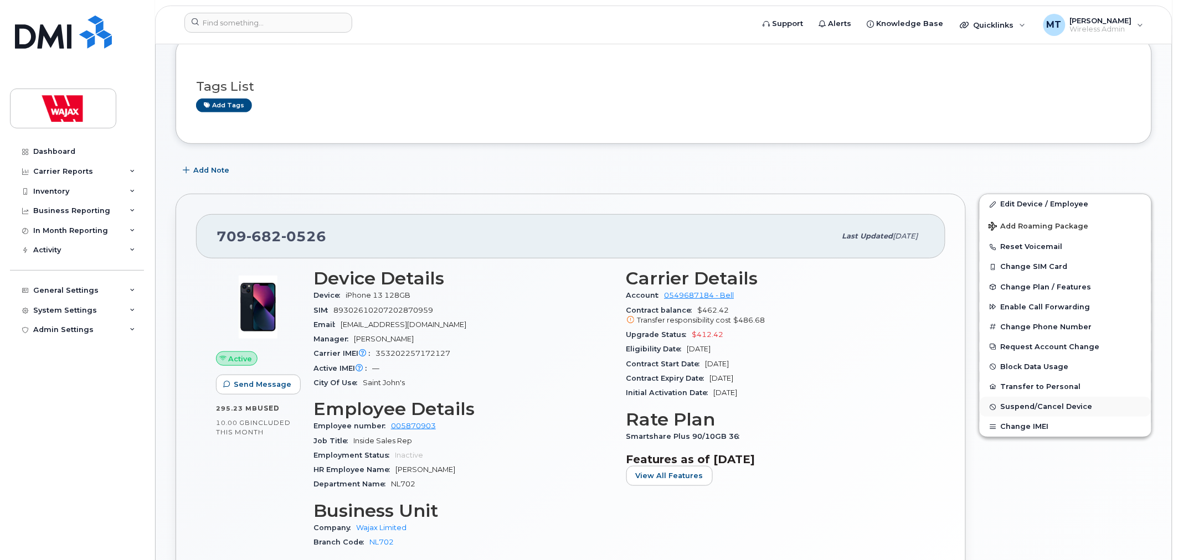
click at [1011, 411] on span "Suspend/Cancel Device" at bounding box center [1047, 407] width 92 height 8
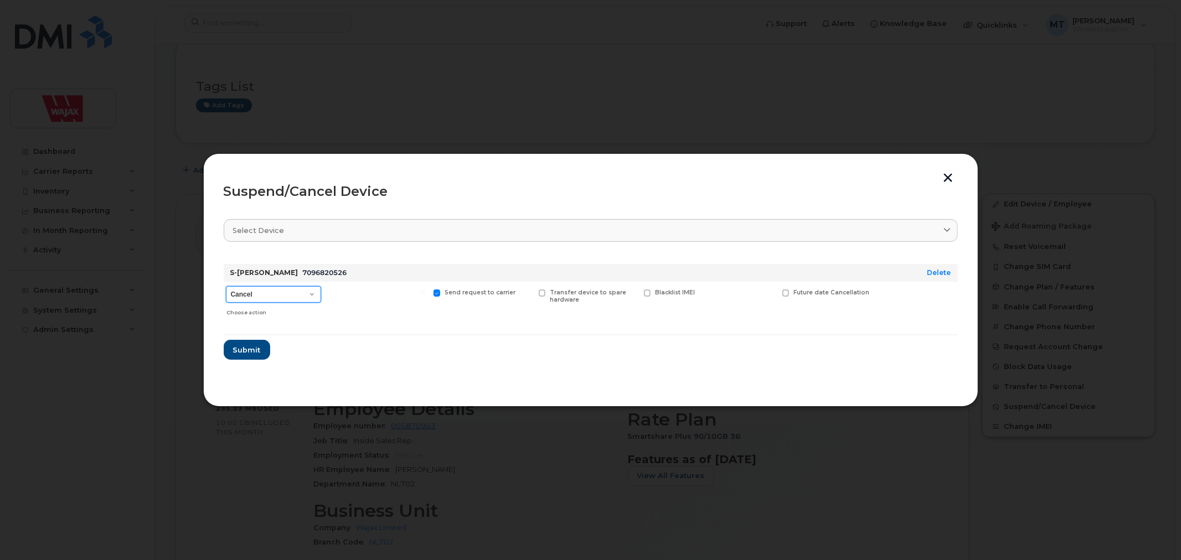
click at [267, 288] on select "Cancel Suspend - Extend Suspension Suspend - Reduced Rate Suspend - Full Rate S…" at bounding box center [273, 294] width 95 height 17
select select "[object Object]"
click at [226, 286] on select "Cancel Suspend - Extend Suspension Suspend - Reduced Rate Suspend - Full Rate S…" at bounding box center [273, 294] width 95 height 17
click at [253, 354] on span "Submit" at bounding box center [247, 350] width 28 height 11
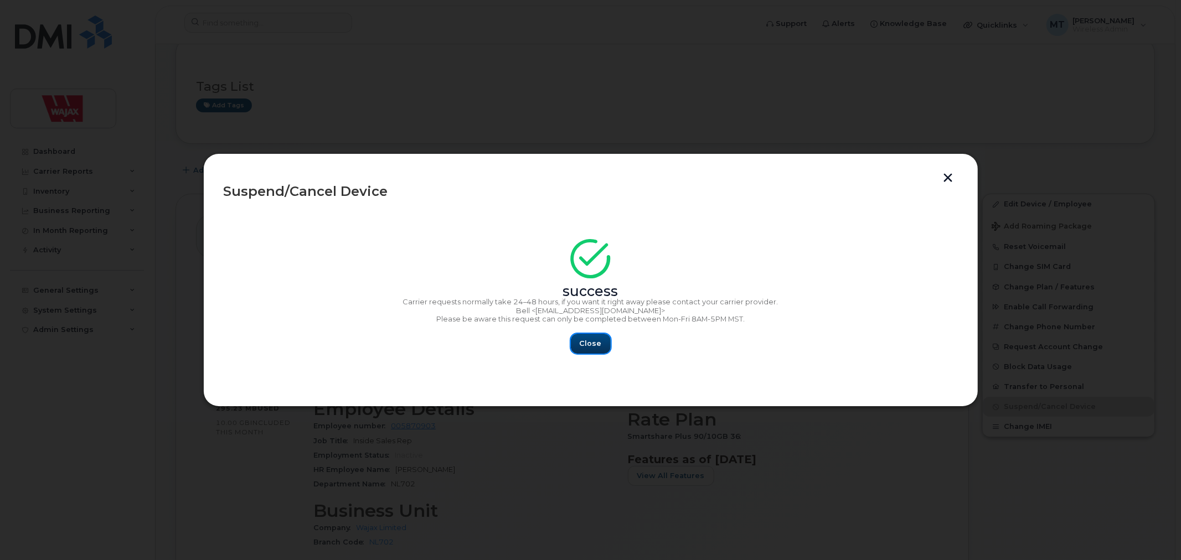
click at [597, 351] on button "Close" at bounding box center [591, 344] width 40 height 20
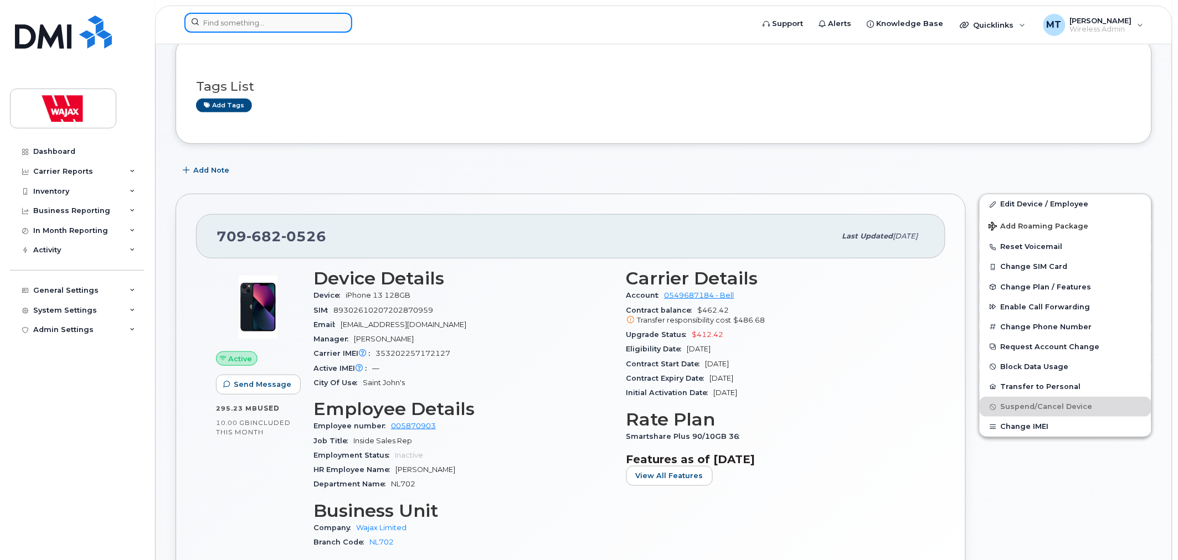
click at [299, 23] on input at bounding box center [268, 23] width 168 height 20
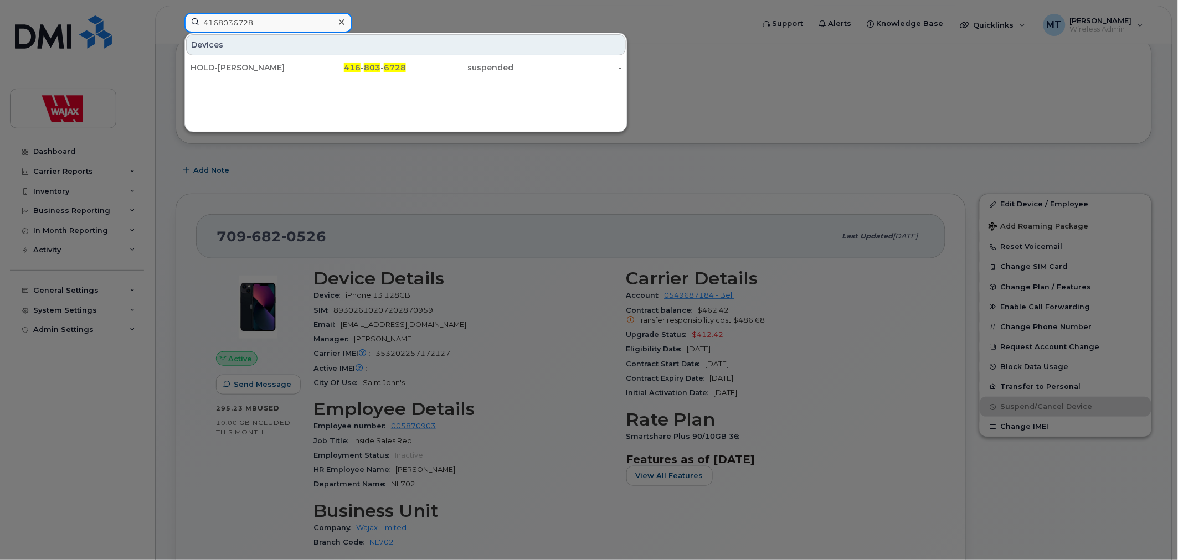
type input "4168036728"
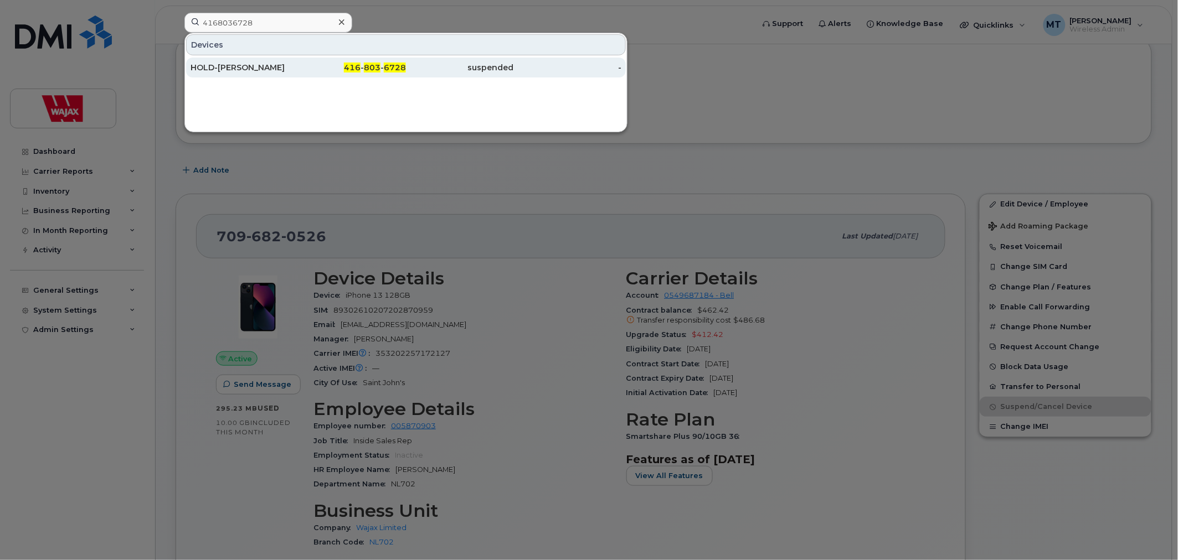
click at [295, 69] on div "HOLD-[PERSON_NAME]" at bounding box center [245, 67] width 108 height 11
